Goal: Task Accomplishment & Management: Complete application form

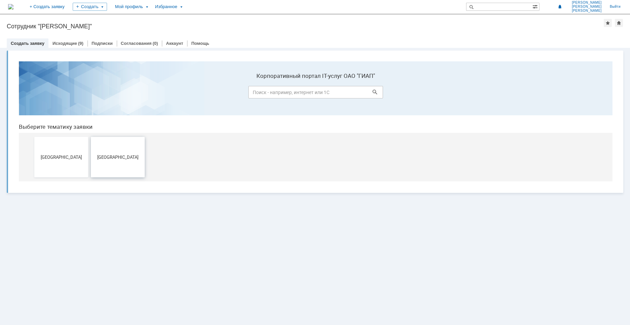
click at [121, 160] on button "[GEOGRAPHIC_DATA]" at bounding box center [118, 157] width 54 height 40
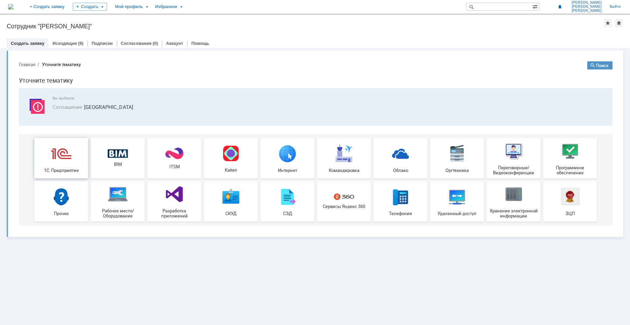
click at [65, 167] on div "1С: Предприятие" at bounding box center [61, 157] width 50 height 29
click at [71, 44] on link "Исходящие" at bounding box center [65, 43] width 25 height 5
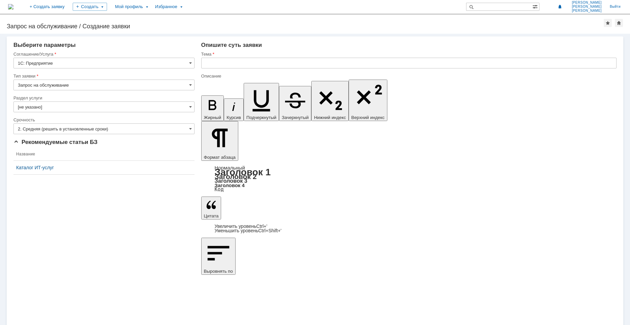
click at [187, 81] on input "Запрос на обслуживание" at bounding box center [103, 84] width 181 height 11
click at [186, 81] on input "Запрос на обслуживание" at bounding box center [103, 84] width 181 height 11
type input "Запрос на обслуживание"
click at [48, 105] on input "[не указано]" at bounding box center [103, 106] width 181 height 11
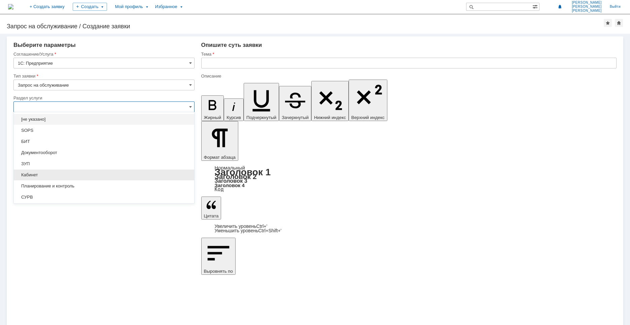
click at [36, 174] on span "Кабинет" at bounding box center [104, 174] width 172 height 5
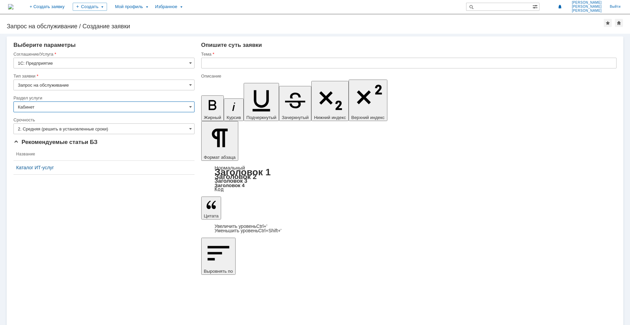
type input "Кабинет"
click at [127, 128] on input "2. Средняя (решить в установленные сроки)" at bounding box center [103, 128] width 181 height 11
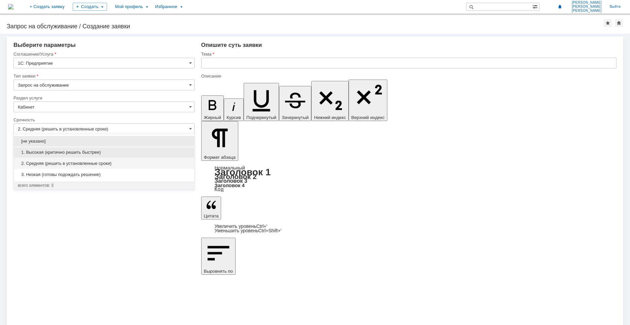
click at [86, 154] on span "1. Высокая (критично решить быстрее)" at bounding box center [104, 151] width 172 height 5
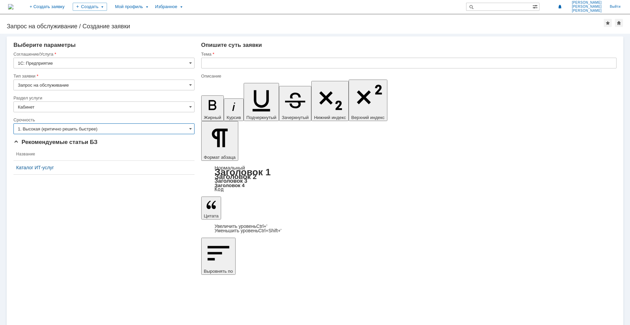
type input "1. Высокая (критично решить быстрее)"
click at [30, 156] on th "Название" at bounding box center [103, 153] width 181 height 13
click at [220, 64] on input "text" at bounding box center [408, 63] width 415 height 11
click at [208, 61] on input "1С Кабинет" at bounding box center [408, 63] width 415 height 11
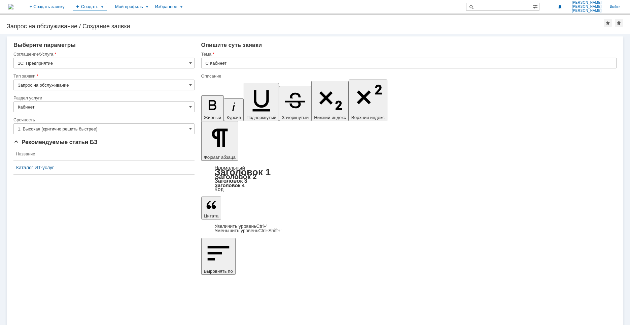
drag, startPoint x: 207, startPoint y: 64, endPoint x: 232, endPoint y: 68, distance: 24.9
click at [207, 64] on input "С Кабинет" at bounding box center [408, 63] width 415 height 11
type input "1С Кабинет"
drag, startPoint x: 226, startPoint y: 2362, endPoint x: 240, endPoint y: 2366, distance: 14.8
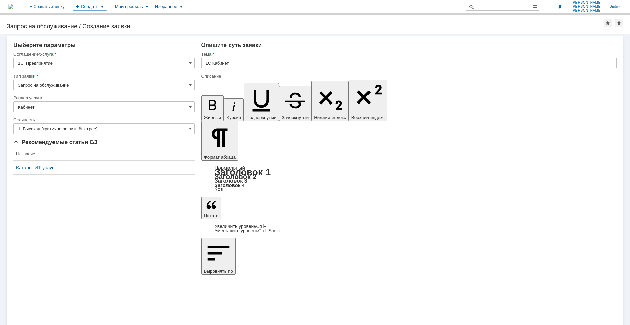
drag, startPoint x: 332, startPoint y: 2363, endPoint x: 344, endPoint y: 2372, distance: 15.4
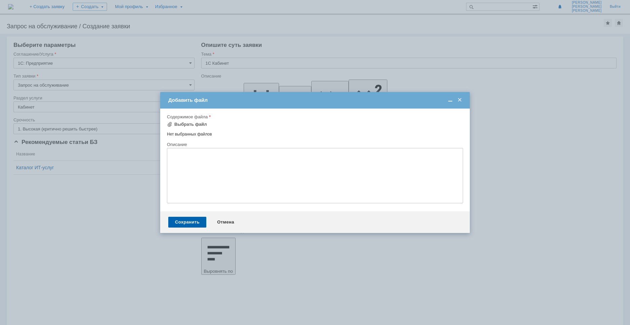
click at [228, 151] on textarea at bounding box center [315, 175] width 296 height 55
click at [197, 124] on div "Выбрать файл" at bounding box center [190, 124] width 33 height 5
click at [228, 220] on div "Отмена" at bounding box center [225, 221] width 31 height 11
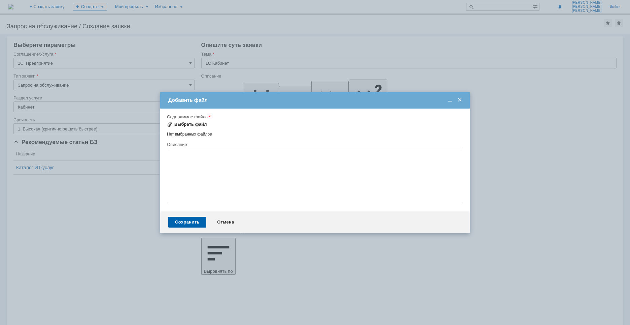
click at [192, 125] on div "Выбрать файл" at bounding box center [190, 124] width 33 height 5
click at [191, 124] on div "Выбрать файл" at bounding box center [190, 123] width 33 height 5
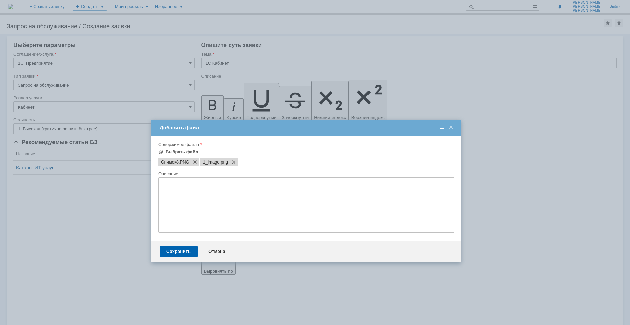
drag, startPoint x: 356, startPoint y: 97, endPoint x: 334, endPoint y: 136, distance: 44.8
click at [347, 125] on div "Добавить файл" at bounding box center [307, 128] width 295 height 6
click at [187, 250] on div "Сохранить" at bounding box center [179, 250] width 38 height 11
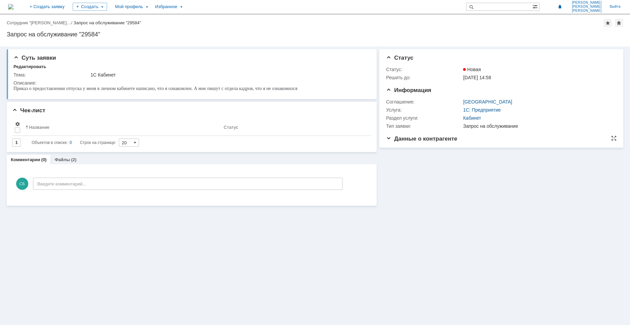
click at [405, 140] on span "Данные о контрагенте" at bounding box center [421, 138] width 71 height 6
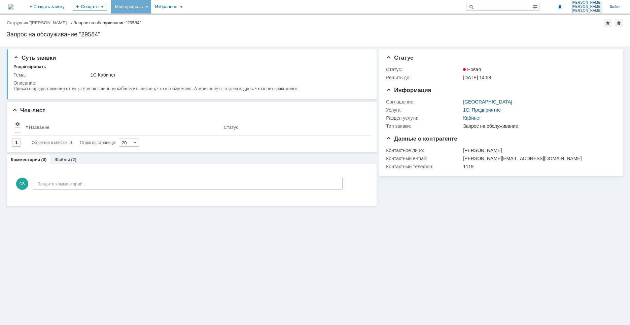
click at [151, 10] on div "Мой профиль" at bounding box center [131, 6] width 40 height 13
click at [160, 22] on link "Мой аккаунт" at bounding box center [137, 20] width 51 height 8
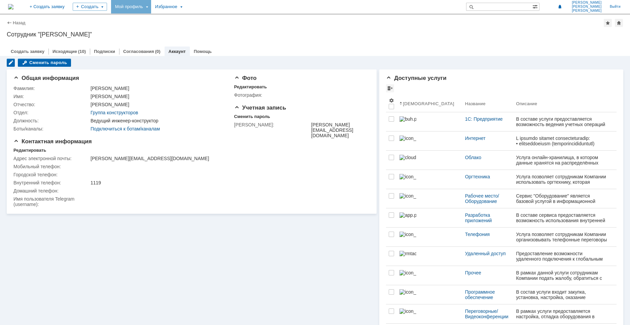
click at [151, 7] on div "Мой профиль" at bounding box center [131, 6] width 40 height 13
click at [160, 29] on div "Заявки" at bounding box center [137, 31] width 51 height 8
click at [151, 8] on div "Мой профиль" at bounding box center [131, 6] width 40 height 13
click at [207, 32] on link "Мои заявки" at bounding box center [191, 31] width 51 height 8
